Goal: Task Accomplishment & Management: Manage account settings

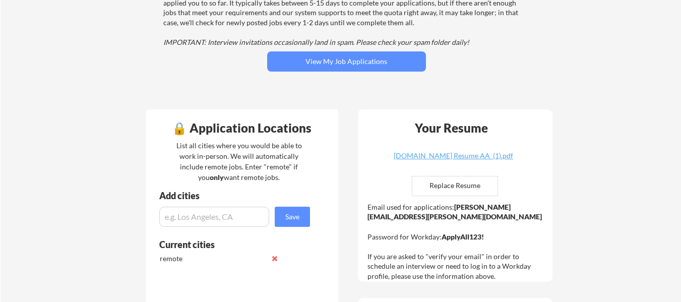
scroll to position [151, 0]
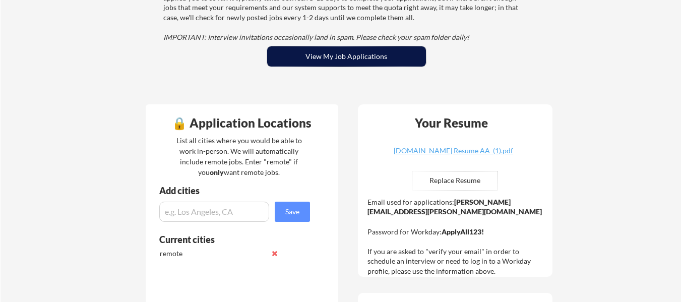
click at [379, 55] on button "View My Job Applications" at bounding box center [346, 56] width 159 height 20
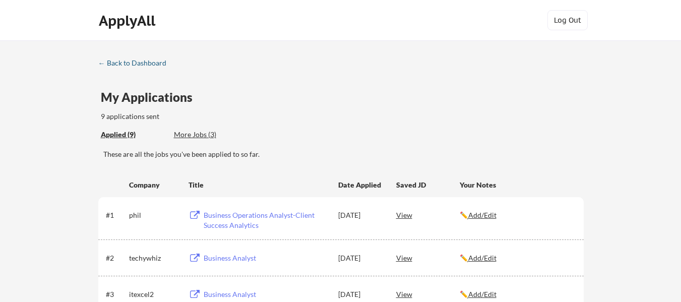
click at [116, 63] on div "← Back to Dashboard" at bounding box center [136, 62] width 76 height 7
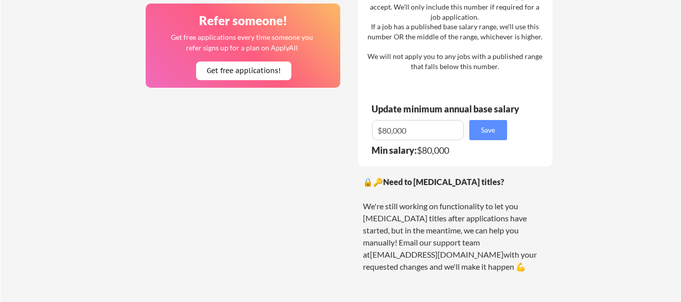
scroll to position [705, 0]
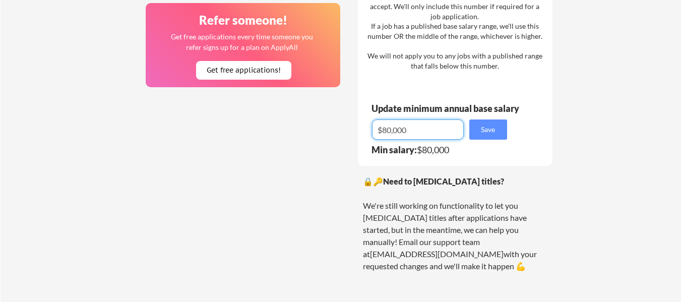
drag, startPoint x: 420, startPoint y: 132, endPoint x: 397, endPoint y: 123, distance: 25.1
click at [372, 130] on input "input" at bounding box center [418, 129] width 92 height 20
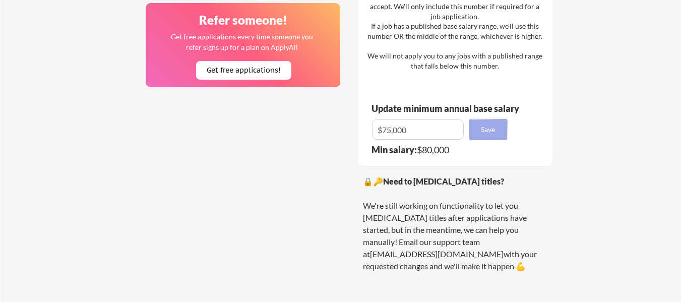
click at [496, 129] on button "Save" at bounding box center [488, 129] width 38 height 20
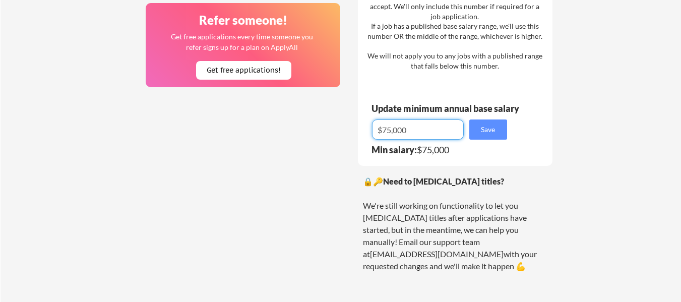
drag, startPoint x: 442, startPoint y: 129, endPoint x: 342, endPoint y: 124, distance: 99.8
type input "$70,000"
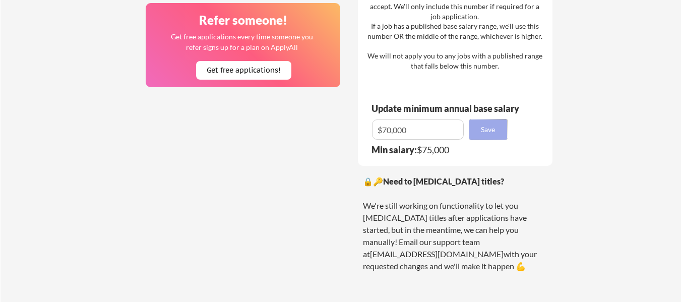
drag, startPoint x: 479, startPoint y: 132, endPoint x: 487, endPoint y: 169, distance: 37.3
click at [479, 132] on button "Save" at bounding box center [488, 129] width 38 height 20
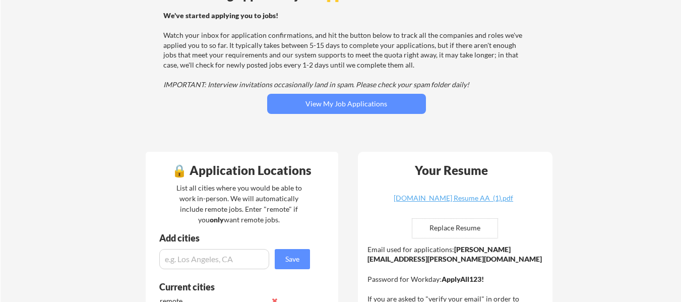
scroll to position [0, 0]
